Goal: Task Accomplishment & Management: Complete application form

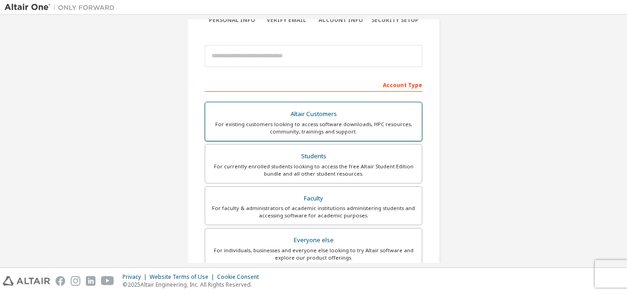
scroll to position [92, 0]
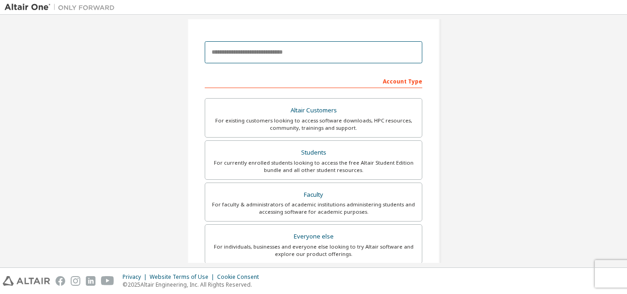
click at [255, 56] on input "email" at bounding box center [314, 52] width 218 height 22
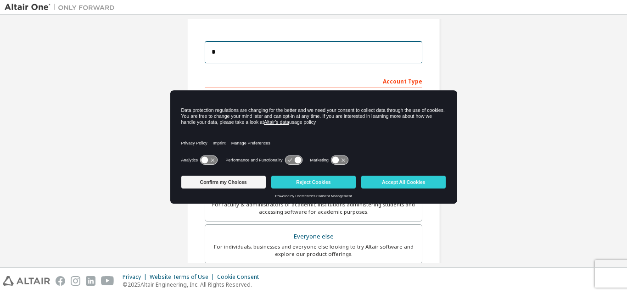
click at [256, 55] on input "*" at bounding box center [314, 52] width 218 height 22
type input "**********"
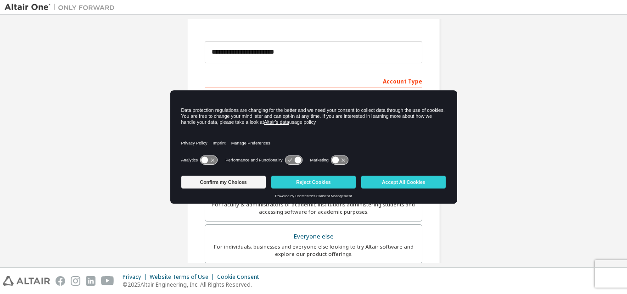
click at [389, 79] on div "Account Type" at bounding box center [314, 80] width 218 height 15
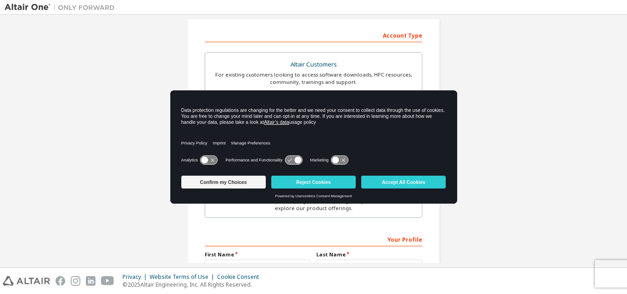
scroll to position [184, 0]
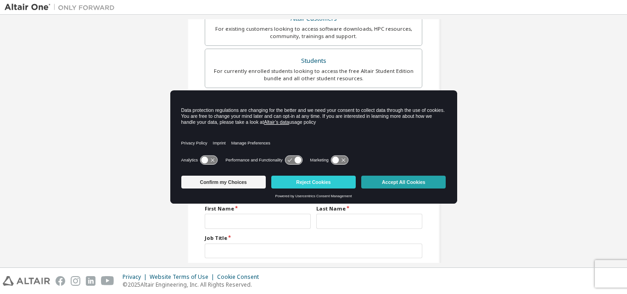
click at [397, 183] on button "Accept All Cookies" at bounding box center [403, 182] width 84 height 13
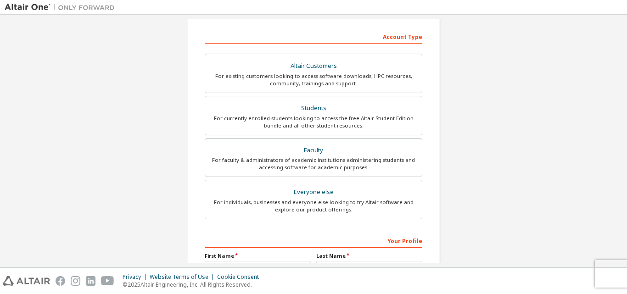
scroll to position [92, 0]
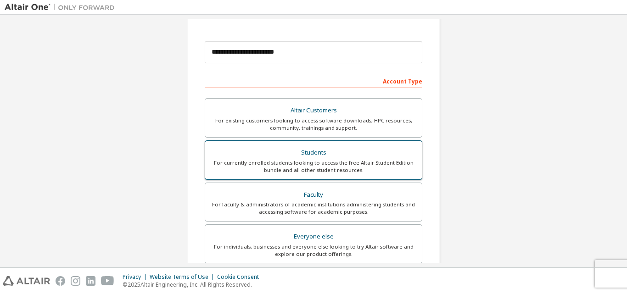
click at [352, 165] on div "For currently enrolled students looking to access the free Altair Student Editi…" at bounding box center [314, 166] width 206 height 15
click at [375, 155] on div "Students" at bounding box center [314, 152] width 206 height 13
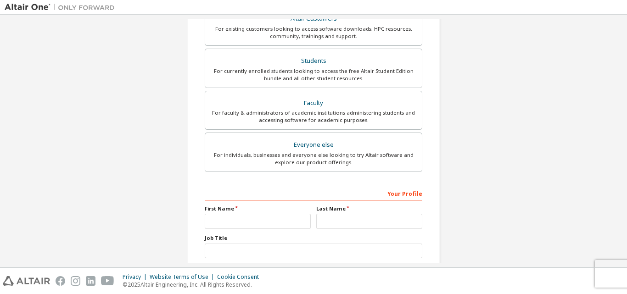
scroll to position [230, 0]
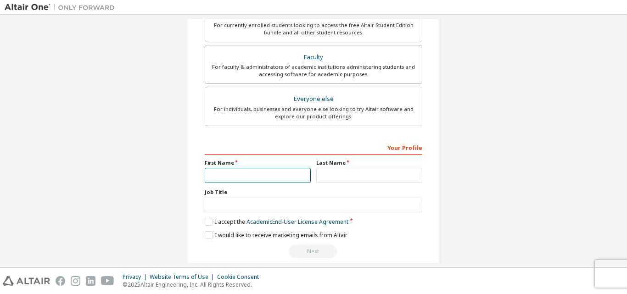
click at [264, 174] on input "text" at bounding box center [258, 175] width 106 height 15
type input "*********"
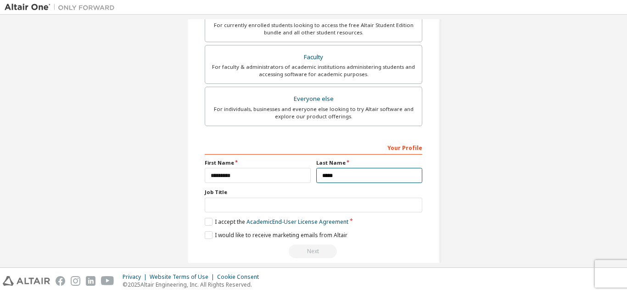
type input "*****"
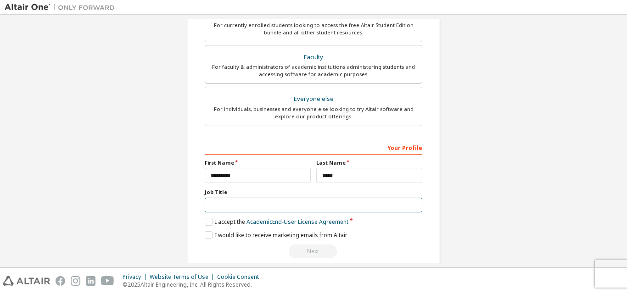
click at [261, 203] on input "text" at bounding box center [314, 205] width 218 height 15
type input "*"
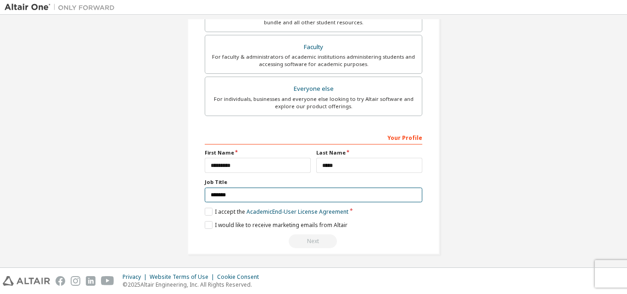
scroll to position [242, 0]
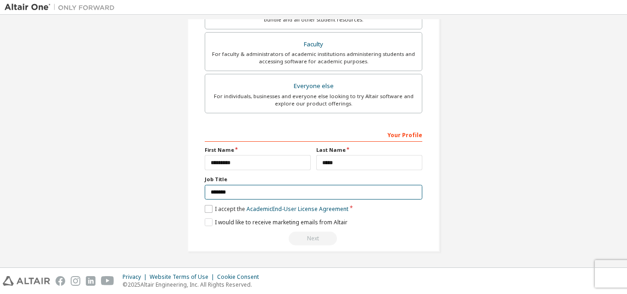
type input "*******"
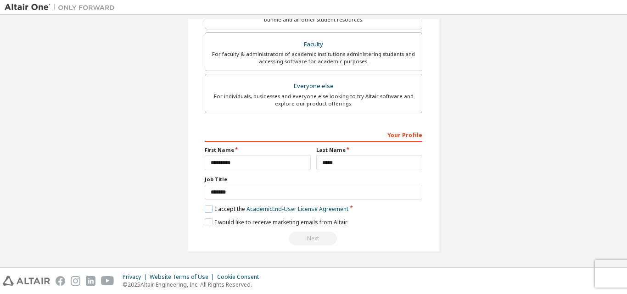
click at [205, 208] on label "I accept the Academic End-User License Agreement" at bounding box center [277, 209] width 144 height 8
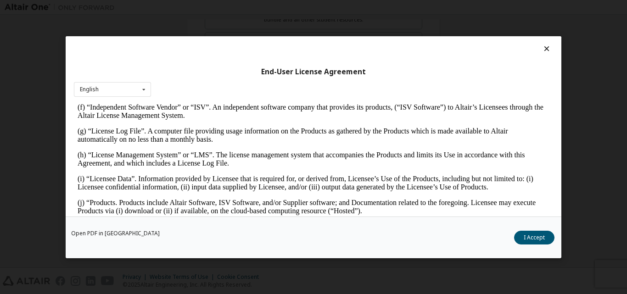
scroll to position [459, 0]
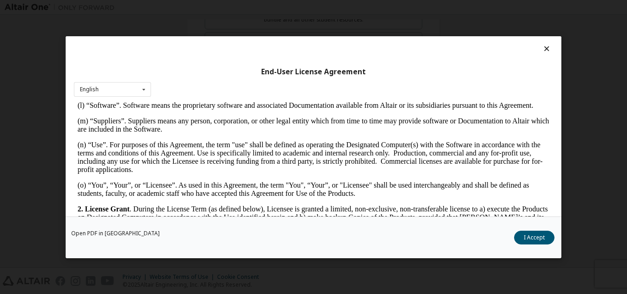
drag, startPoint x: 531, startPoint y: 235, endPoint x: 523, endPoint y: 234, distance: 8.0
click at [531, 235] on button "I Accept" at bounding box center [534, 237] width 40 height 14
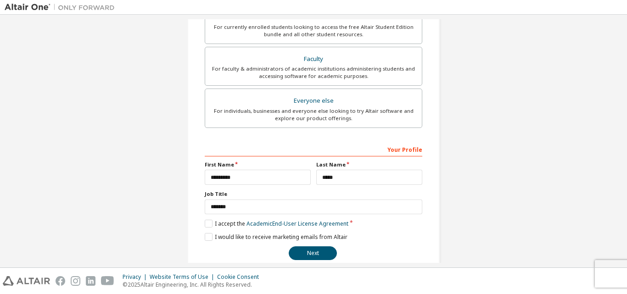
scroll to position [242, 0]
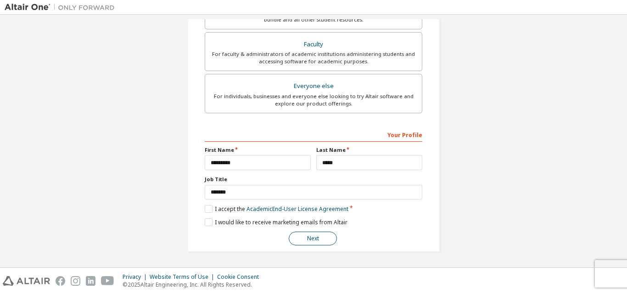
click at [322, 239] on button "Next" at bounding box center [313, 239] width 48 height 14
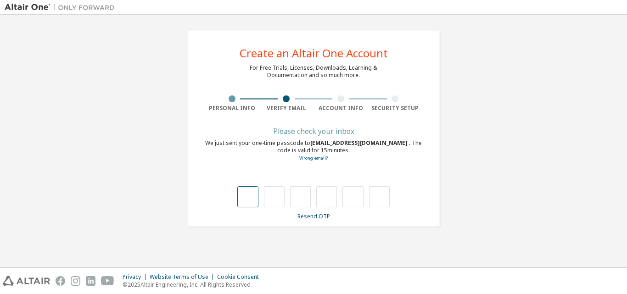
click at [253, 197] on input "text" at bounding box center [247, 196] width 21 height 21
type input "*"
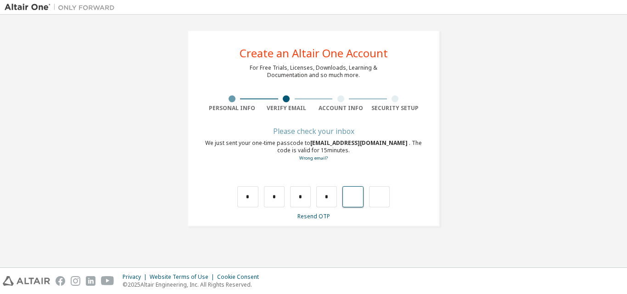
type input "*"
